Goal: Task Accomplishment & Management: Use online tool/utility

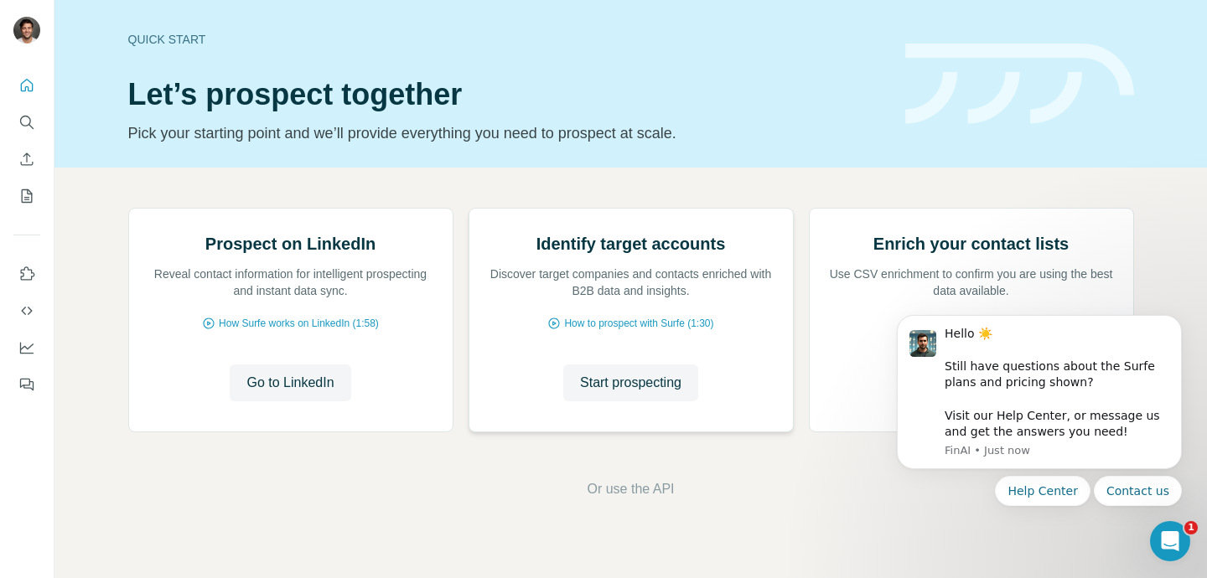
scroll to position [142, 0]
click at [630, 514] on div "Prospect on LinkedIn Reveal contact information for intelligent prospecting and…" at bounding box center [630, 354] width 1152 height 372
click at [272, 393] on span "Go to LinkedIn" at bounding box center [289, 383] width 87 height 20
